Goal: Information Seeking & Learning: Learn about a topic

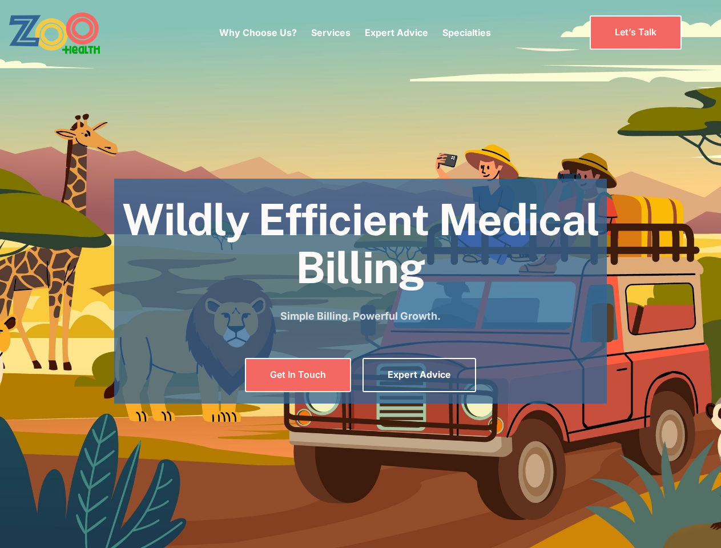
click at [354, 33] on div "Why Choose Us? Services Chronic Care Management Contract Optimization Denial An…" at bounding box center [355, 33] width 272 height 48
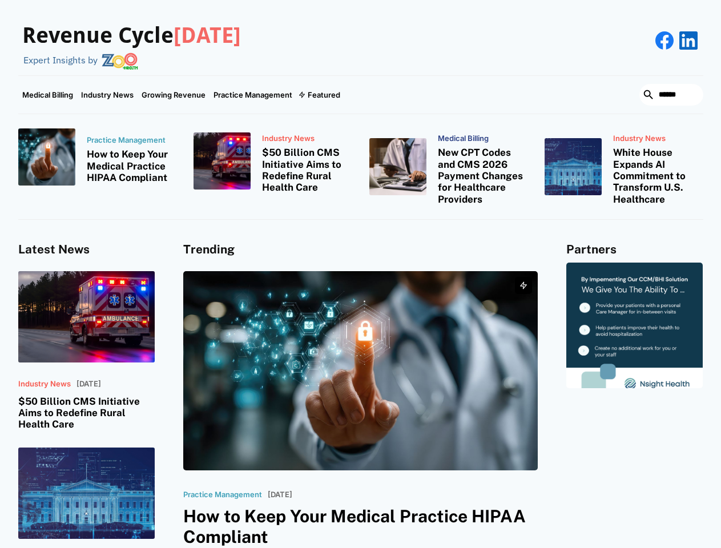
click at [318, 95] on div "Featured" at bounding box center [324, 94] width 33 height 9
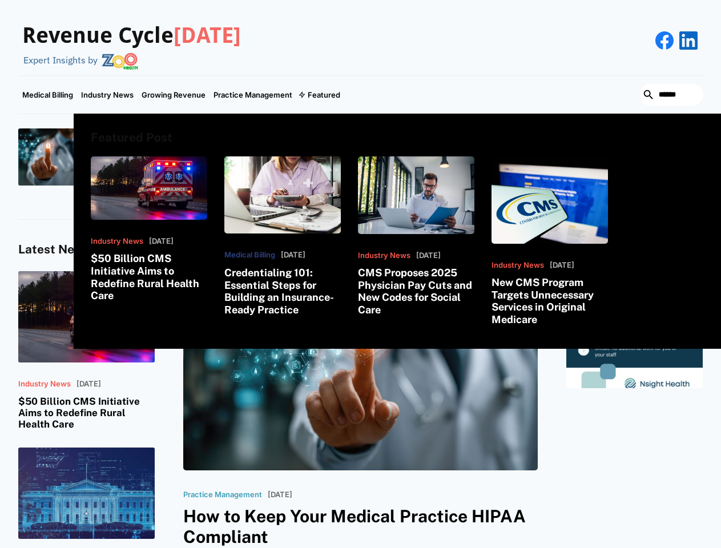
click at [597, 547] on html "Revenue Cycle [DATE] Expert Insights by Medical Billing Industry News Growing R…" at bounding box center [360, 274] width 721 height 548
